Goal: Task Accomplishment & Management: Complete application form

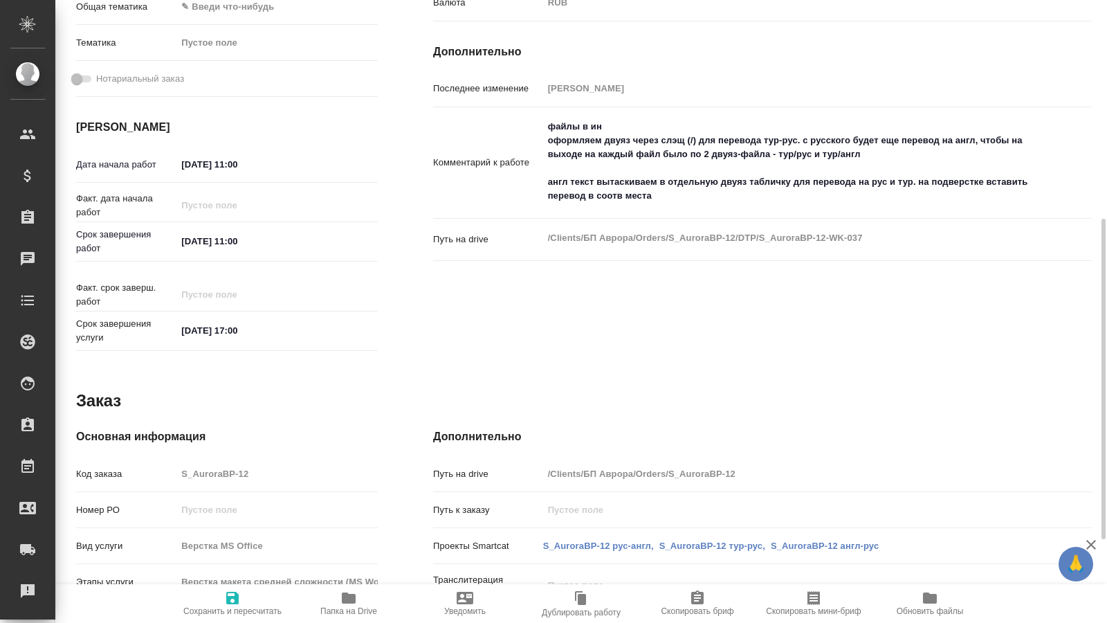
scroll to position [212, 0]
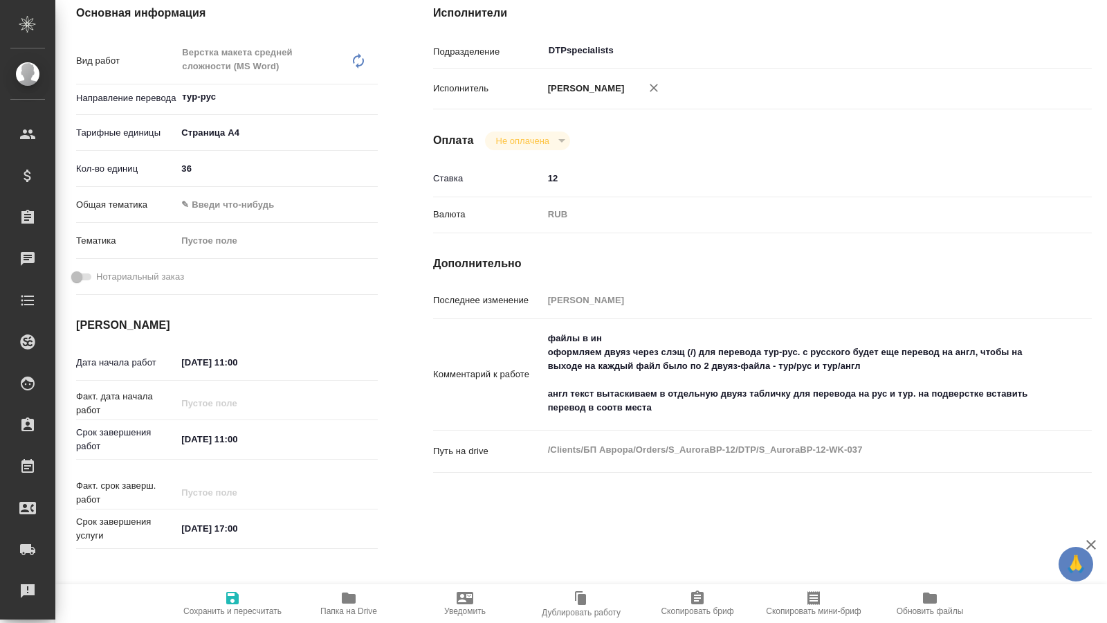
click at [782, 159] on div "Исполнители Подразделение DTPspecialists ​ Исполнитель Кучеренко Оксана Леонидо…" at bounding box center [762, 279] width 714 height 605
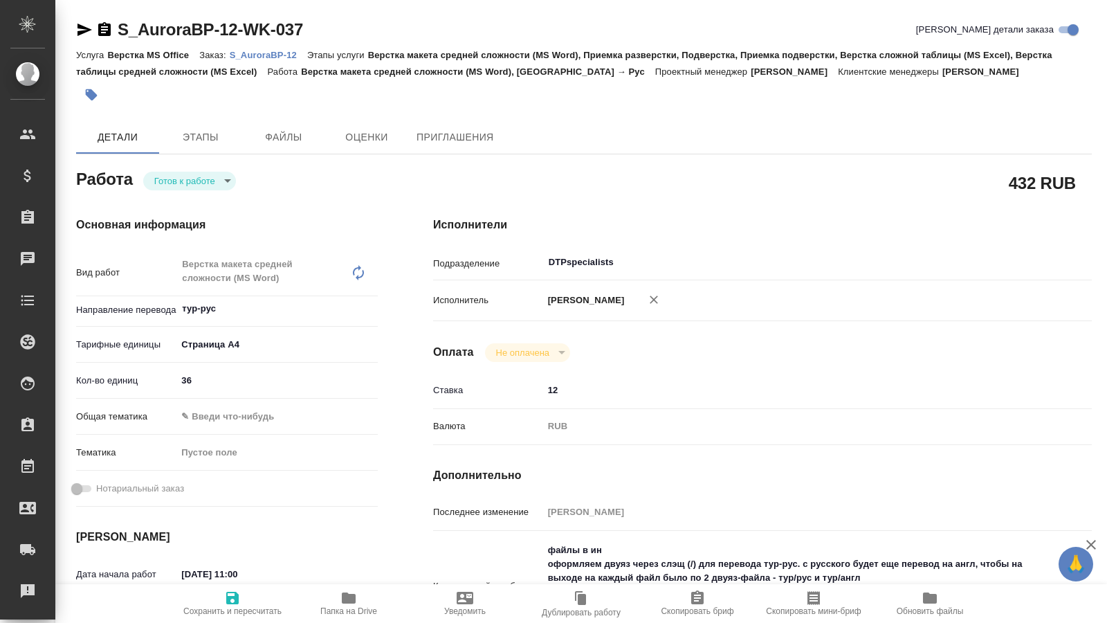
click at [81, 28] on icon "button" at bounding box center [84, 30] width 15 height 12
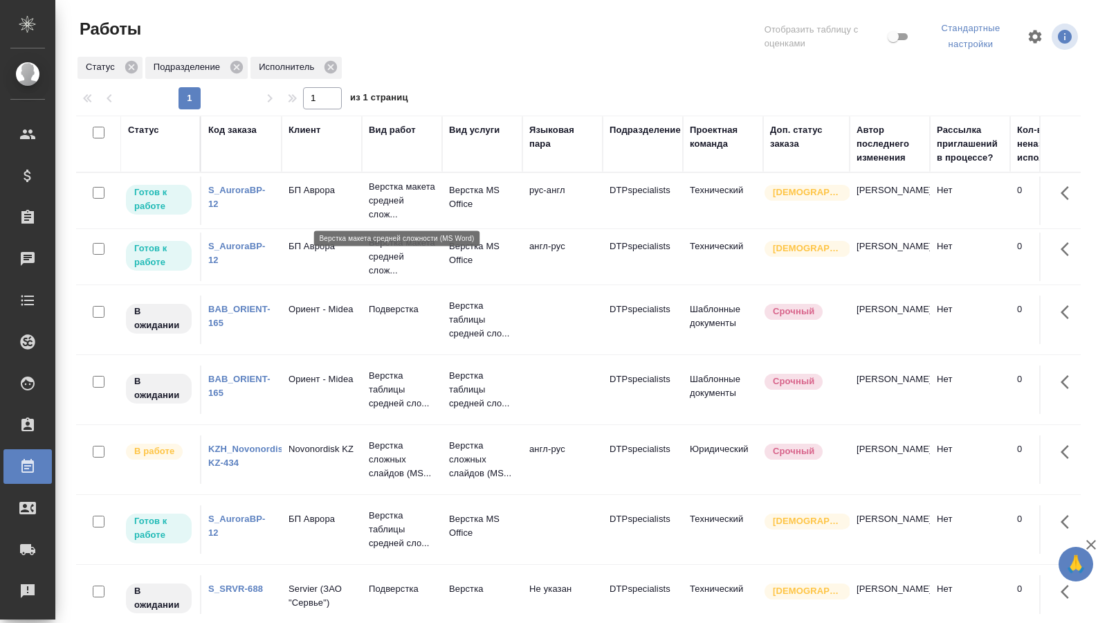
click at [406, 190] on p "Верстка макета средней слож..." at bounding box center [402, 201] width 66 height 42
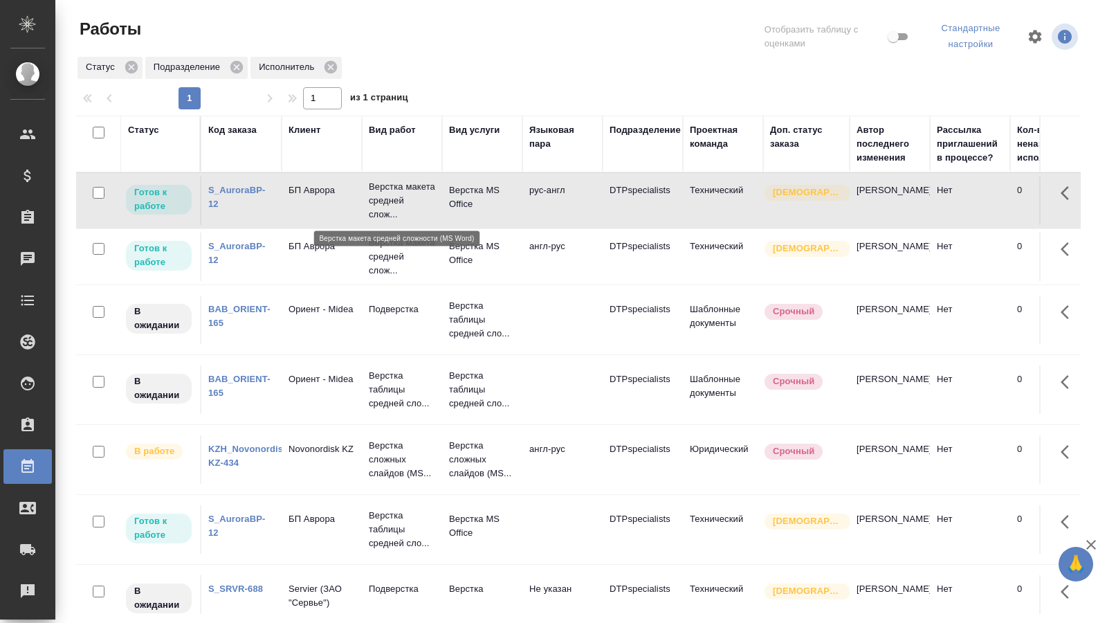
click at [406, 190] on p "Верстка макета средней слож..." at bounding box center [402, 201] width 66 height 42
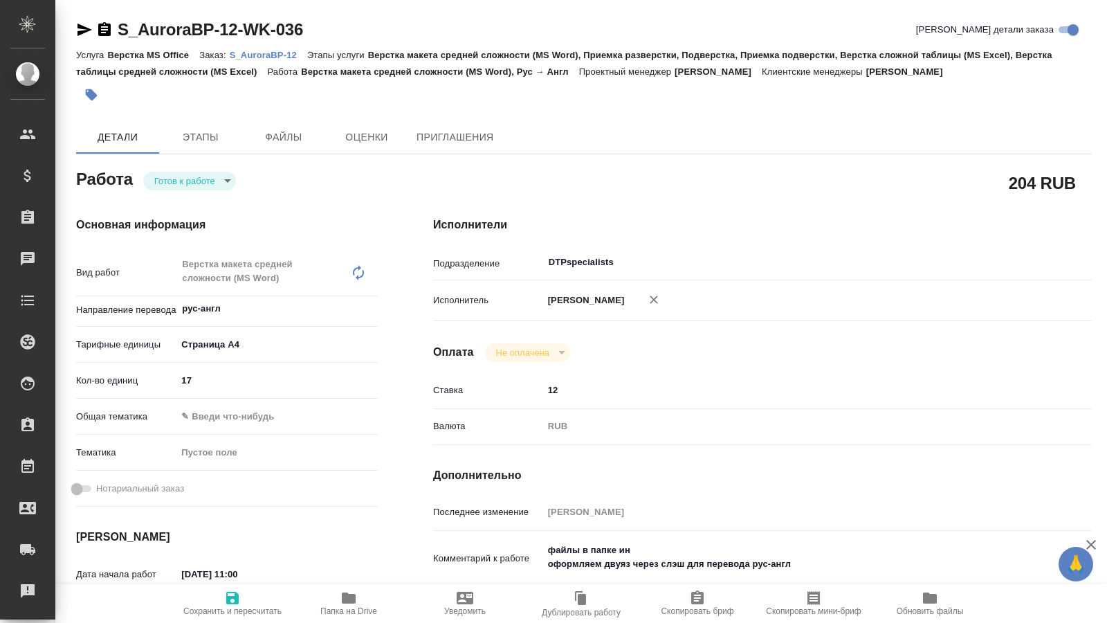
type textarea "x"
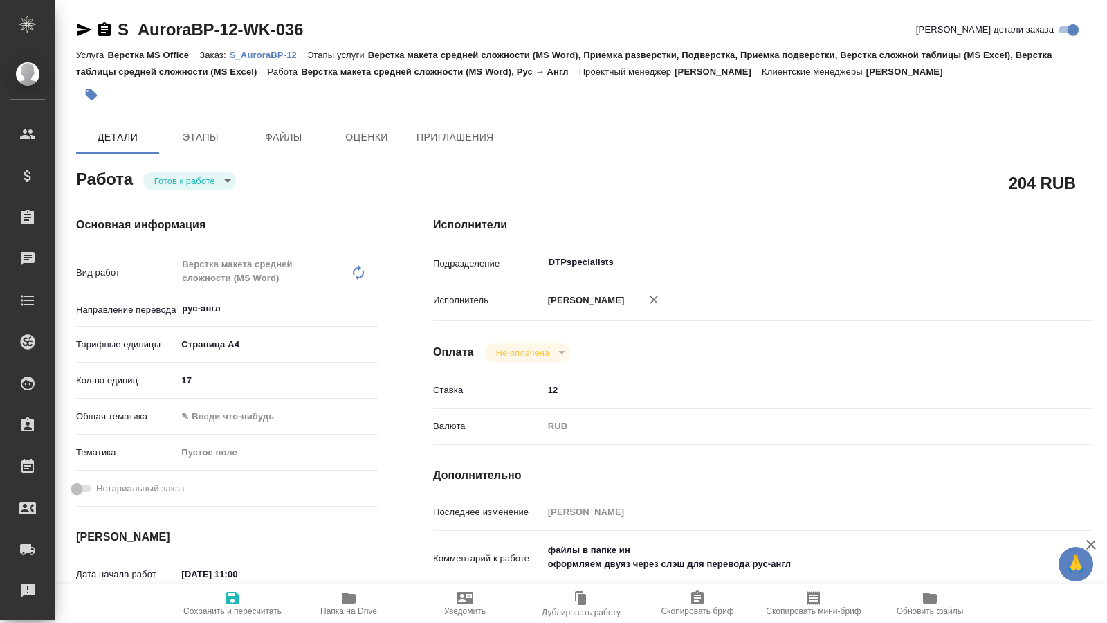
type textarea "x"
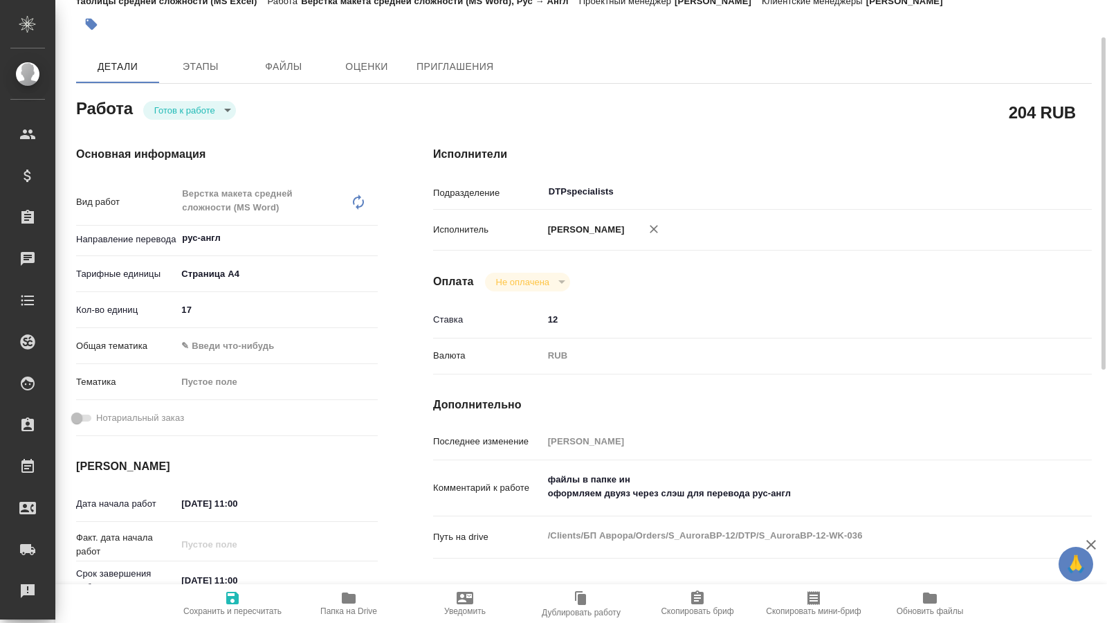
type textarea "x"
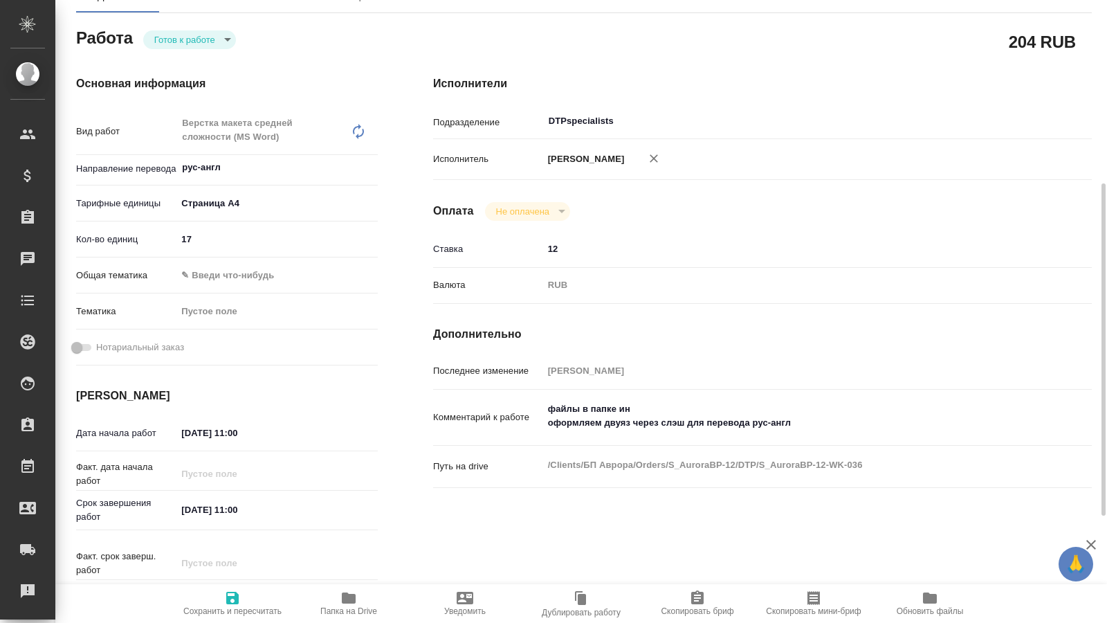
type textarea "x"
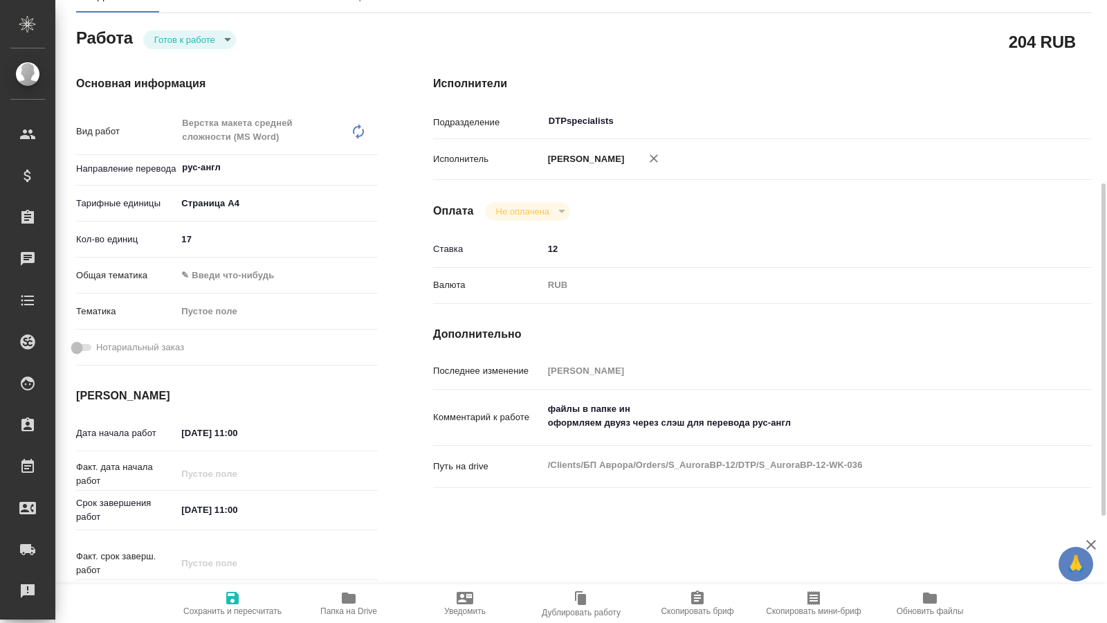
scroll to position [212, 0]
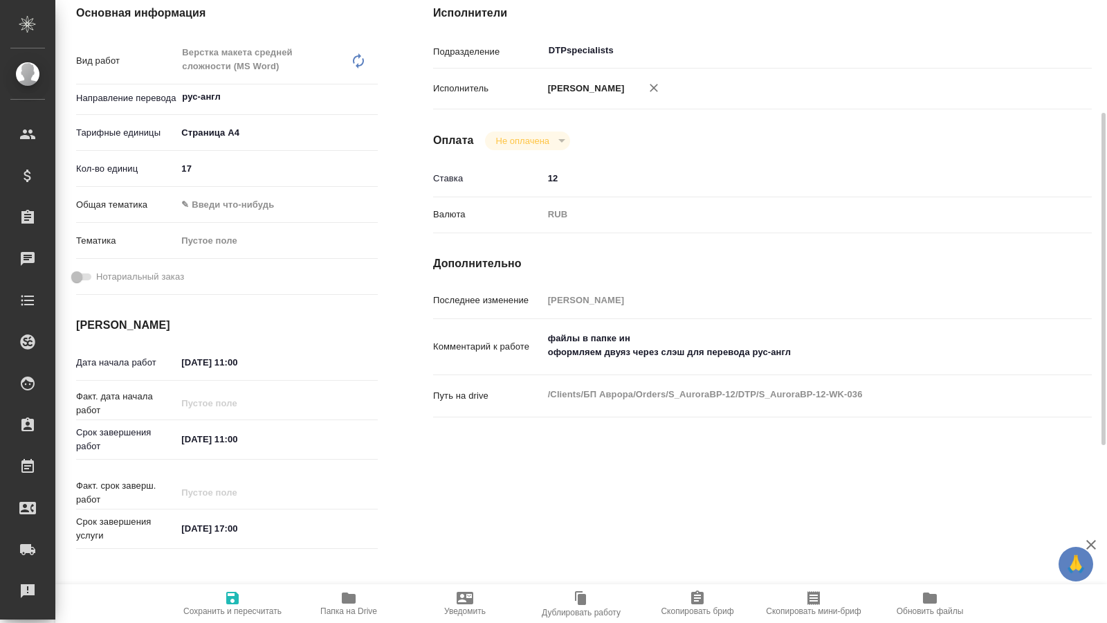
type textarea "x"
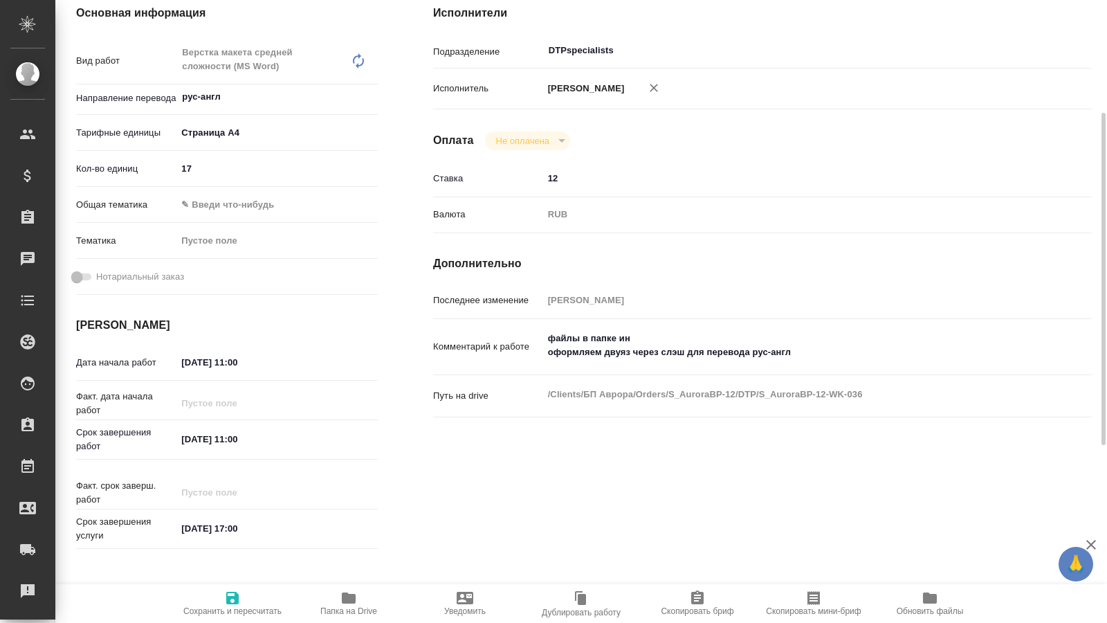
type textarea "x"
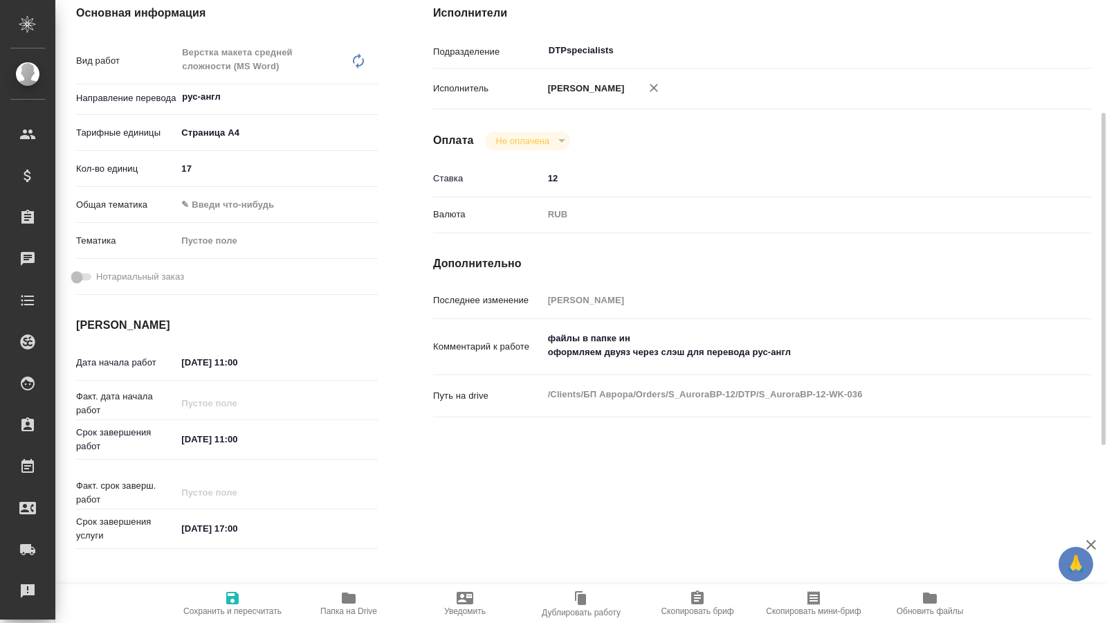
type textarea "x"
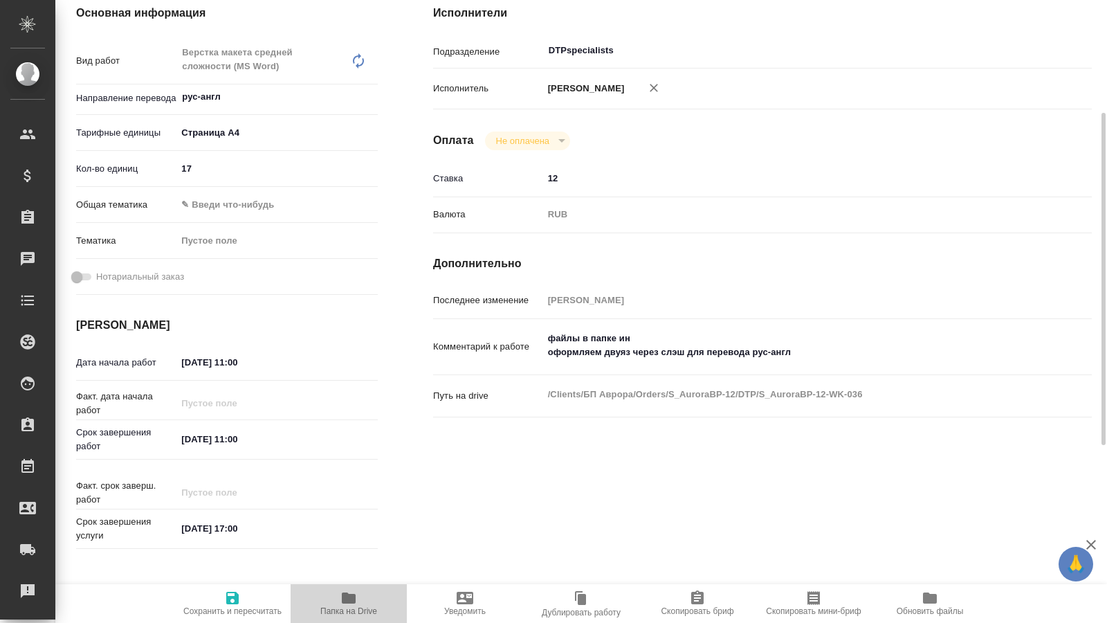
click at [361, 600] on span "Папка на Drive" at bounding box center [349, 602] width 100 height 26
